Goal: Complete application form

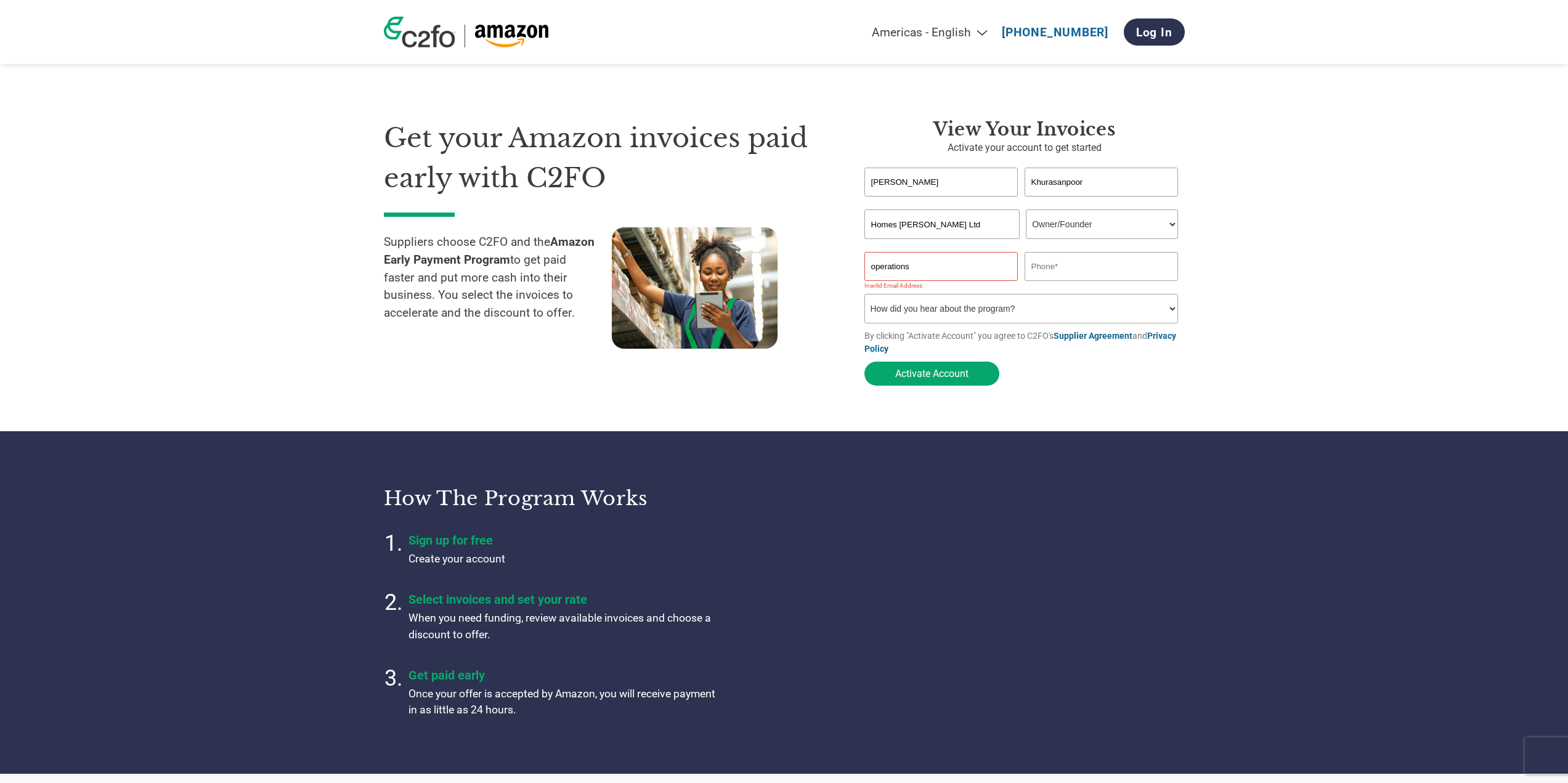
select select "OWNER_FOUNDER"
click at [937, 272] on input "operations" at bounding box center [941, 266] width 154 height 29
type input "[EMAIL_ADDRESS][DOMAIN_NAME]"
type input "07376260166"
click at [989, 313] on select "How did you hear about the program? Received a letter Email Social Media Online…" at bounding box center [1021, 308] width 314 height 29
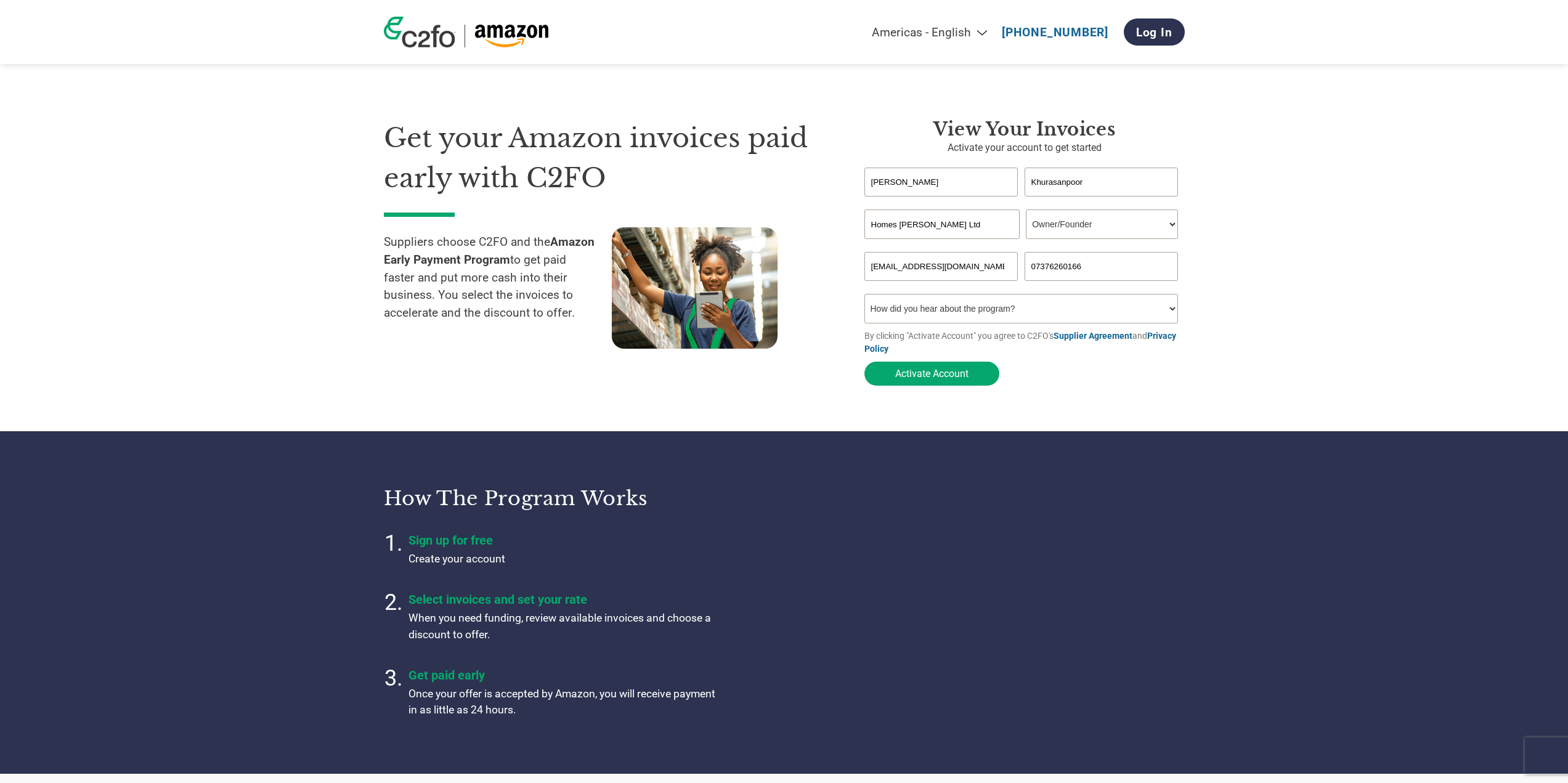
select select "Other"
click at [865, 298] on select "How did you hear about the program? Received a letter Email Social Media Online…" at bounding box center [1021, 308] width 314 height 29
click at [911, 378] on button "Activate Account" at bounding box center [932, 374] width 135 height 24
